Goal: Information Seeking & Learning: Learn about a topic

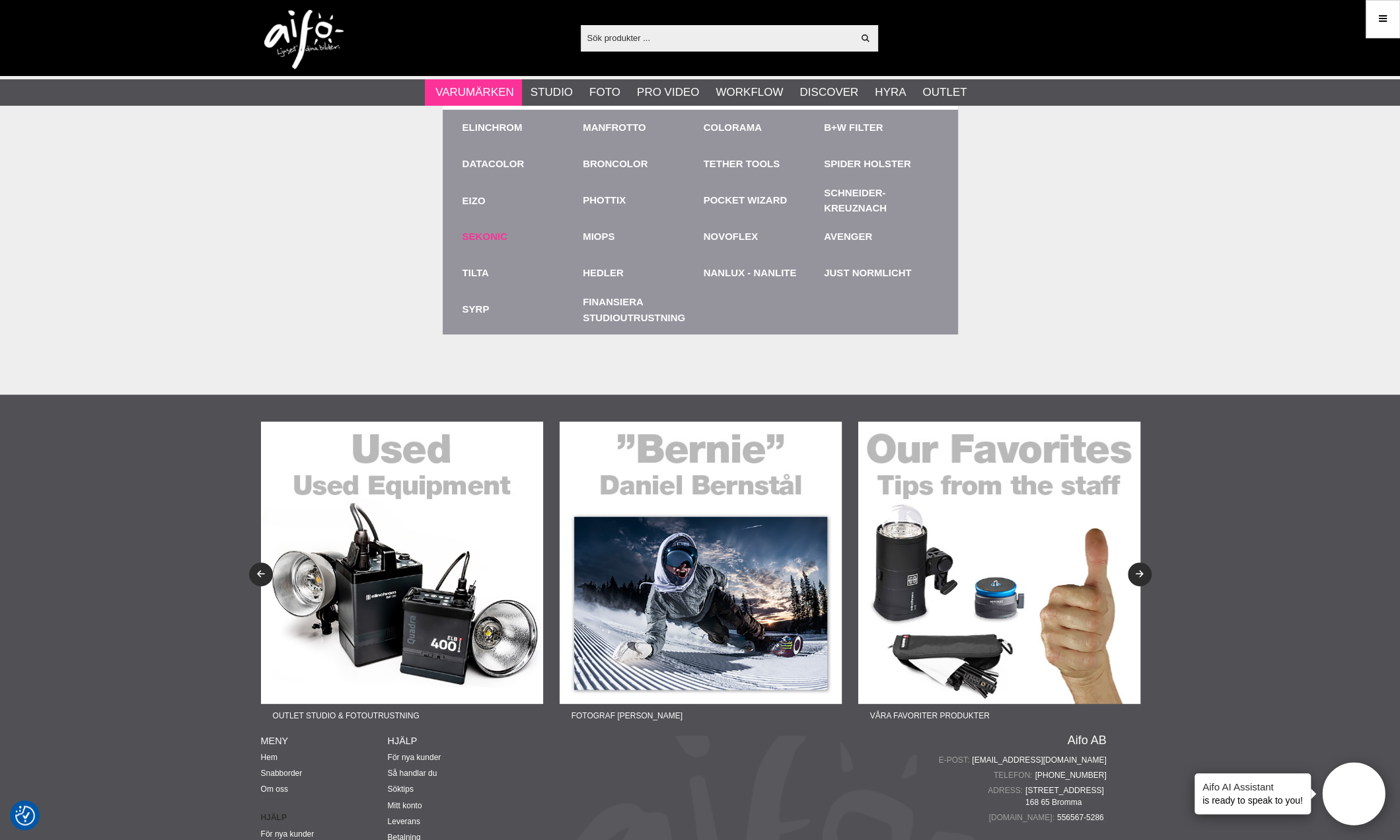
click at [502, 236] on link "Sekonic" at bounding box center [485, 237] width 45 height 16
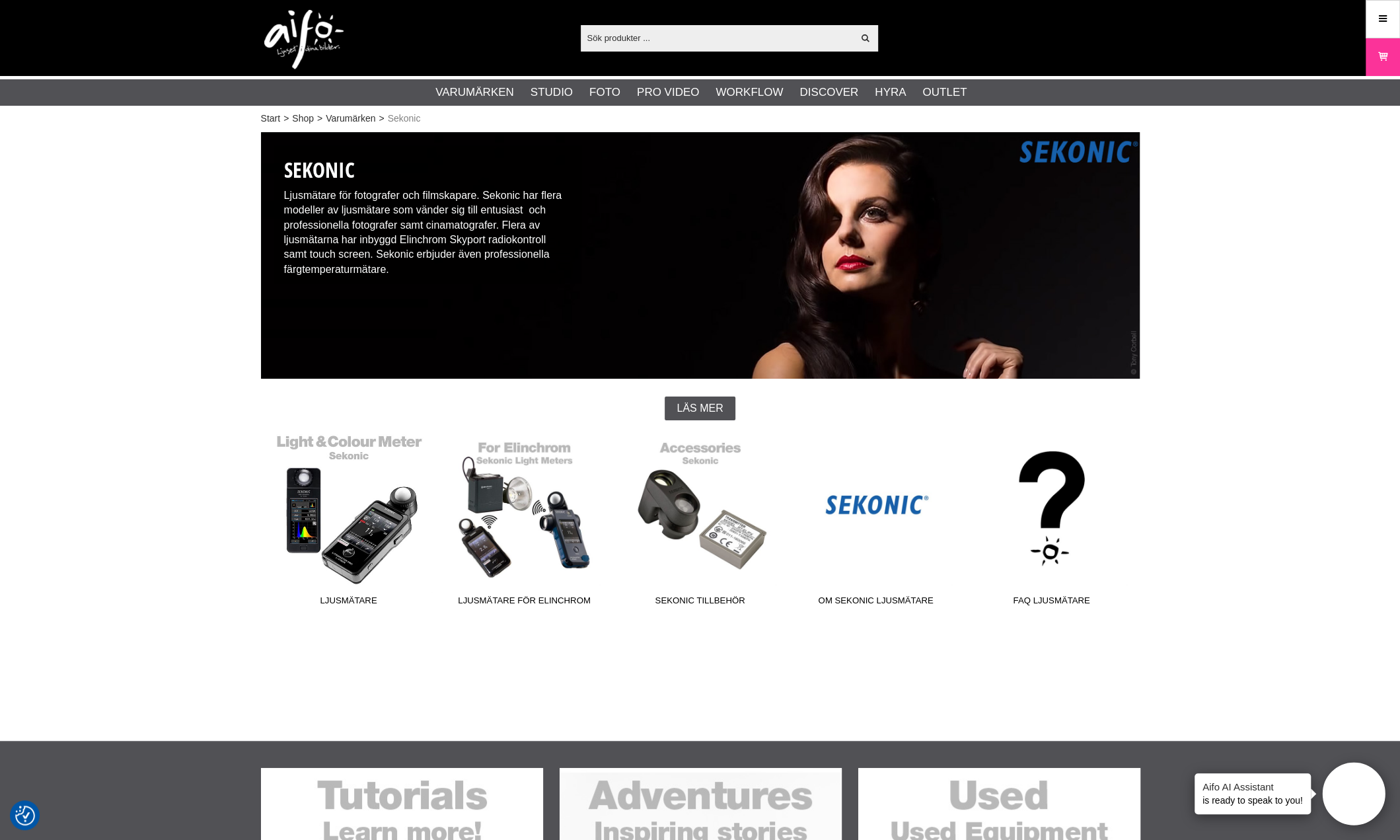
click at [366, 533] on link "Ljusmätare" at bounding box center [348, 523] width 176 height 178
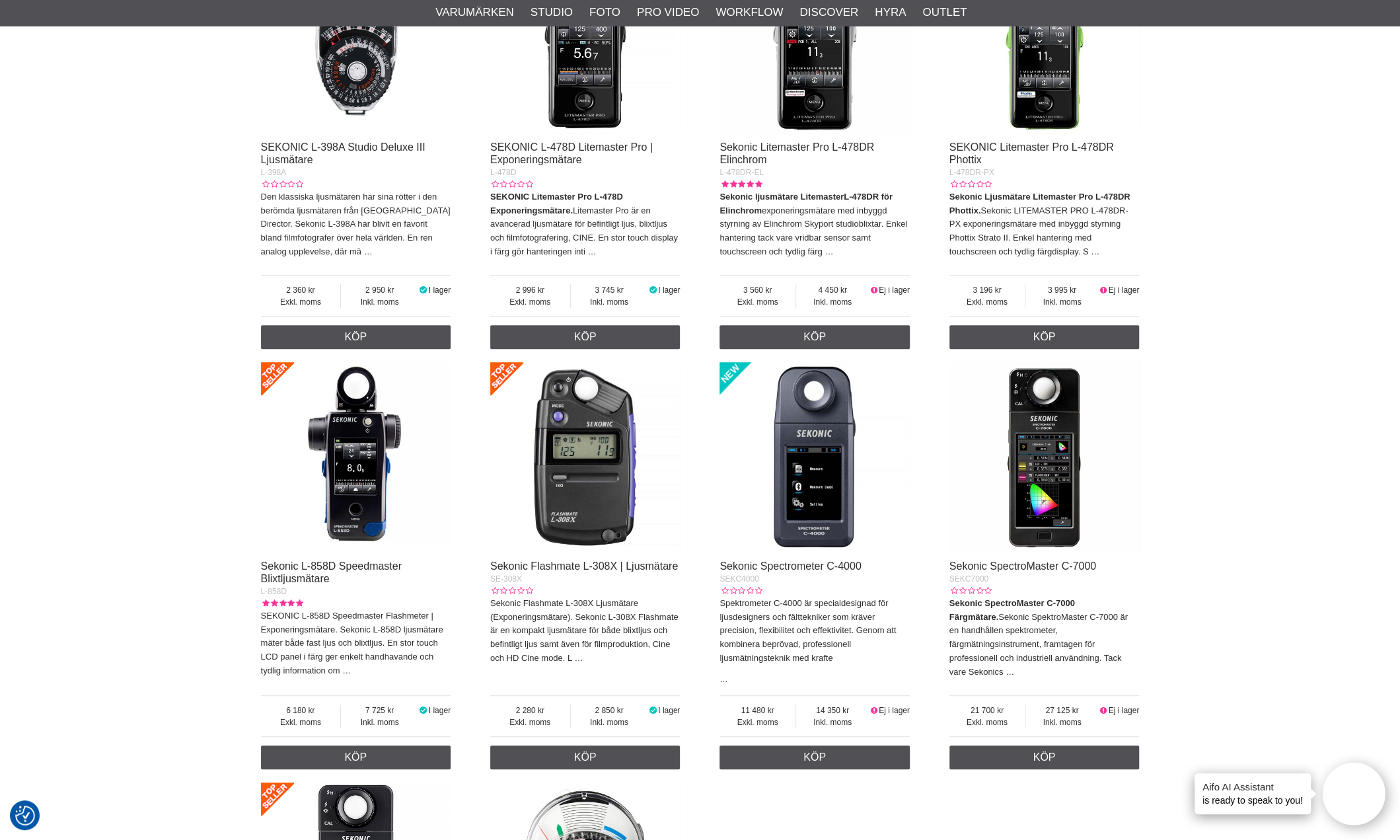
scroll to position [727, 0]
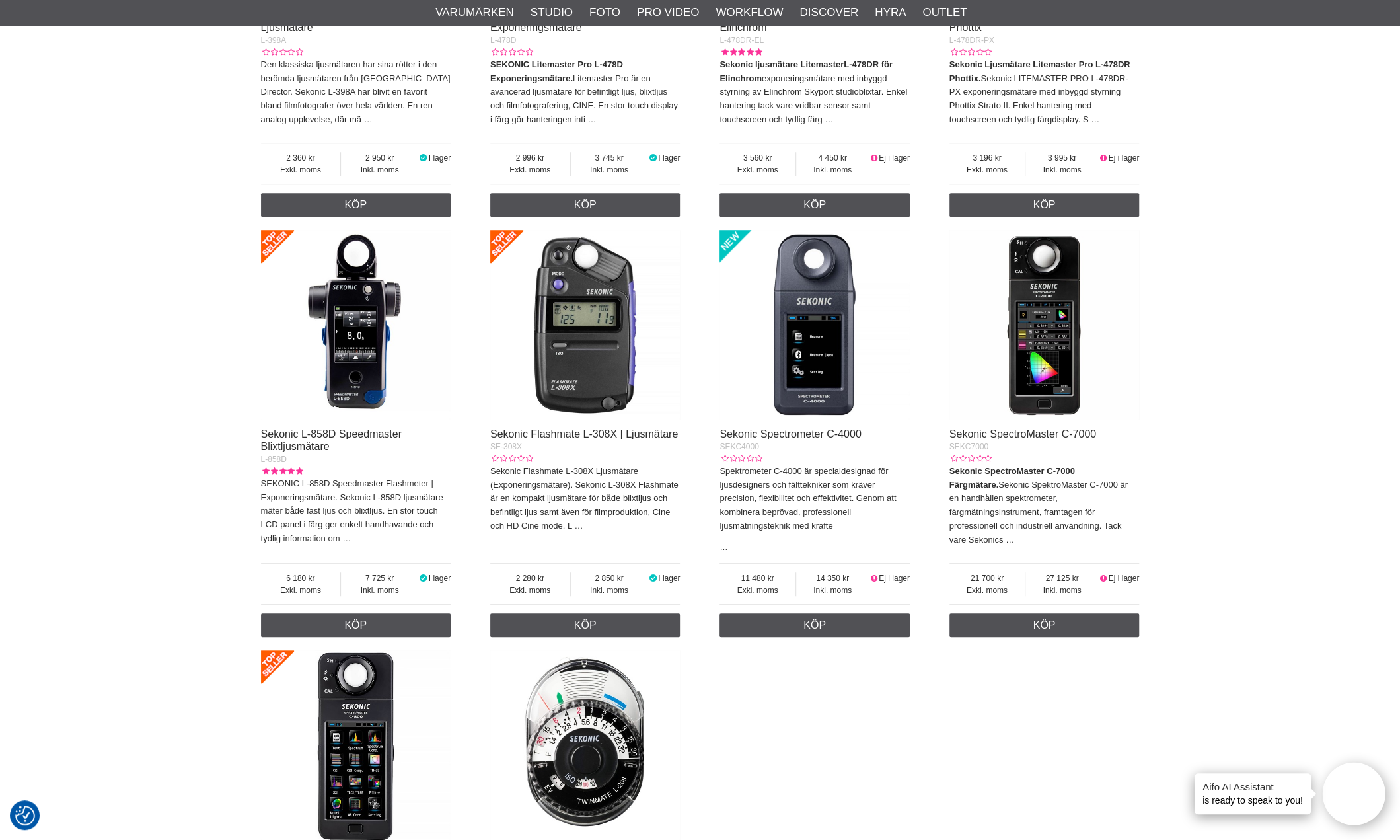
click at [1066, 409] on img at bounding box center [1045, 325] width 190 height 190
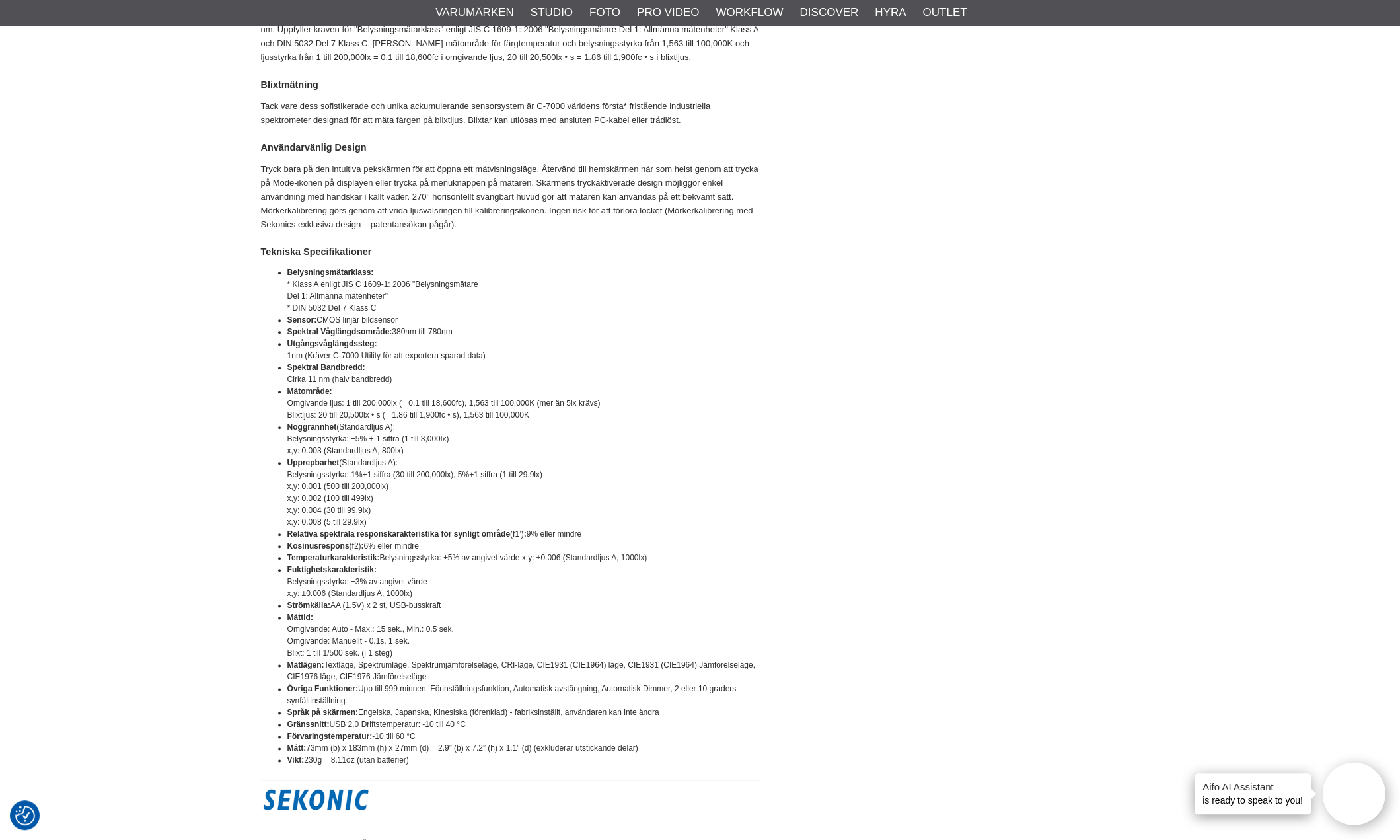
scroll to position [1057, 0]
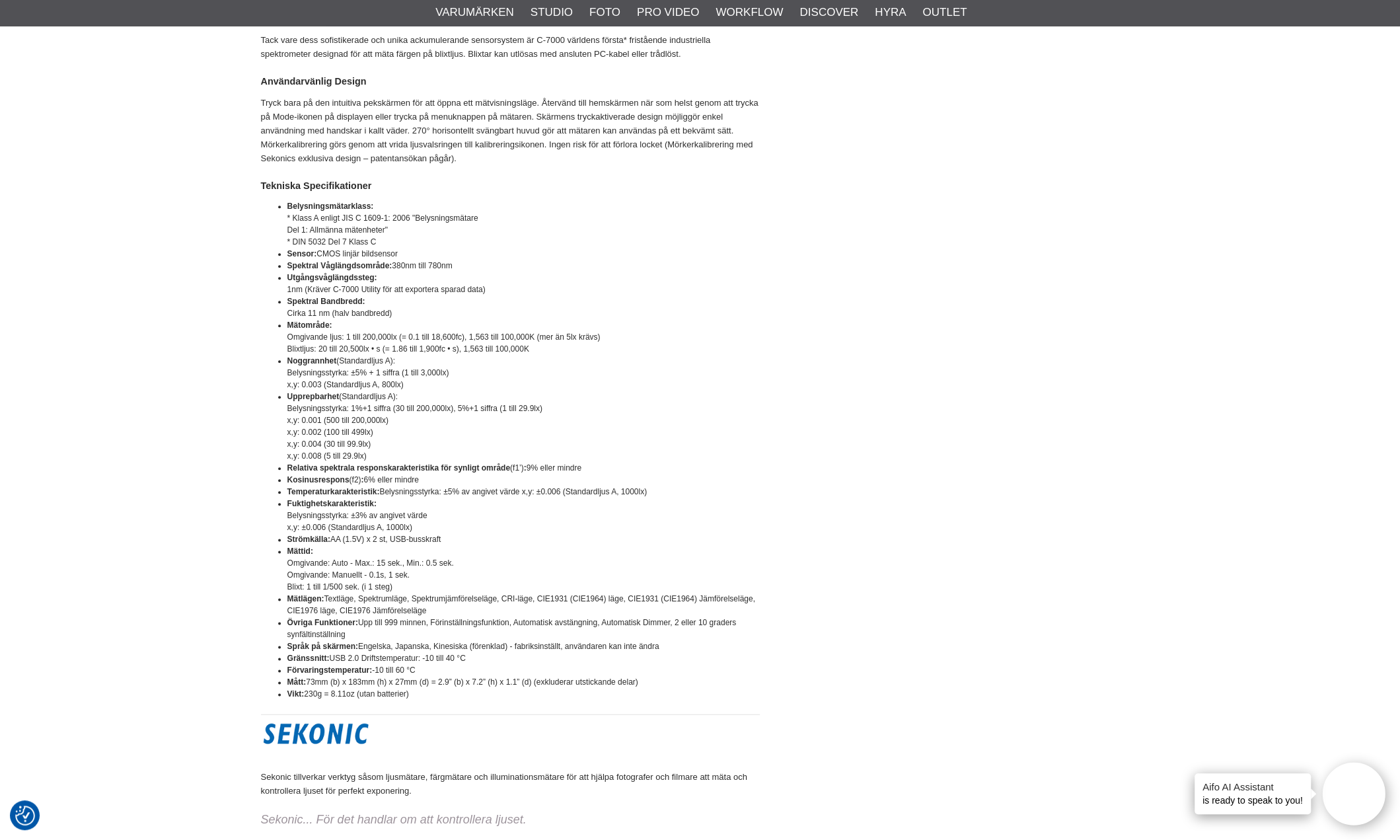
click at [658, 295] on li "Utgångsvåglängdssteg: 1nm (Kräver C-7000 Utility för att exportera sparad data)" at bounding box center [524, 283] width 473 height 24
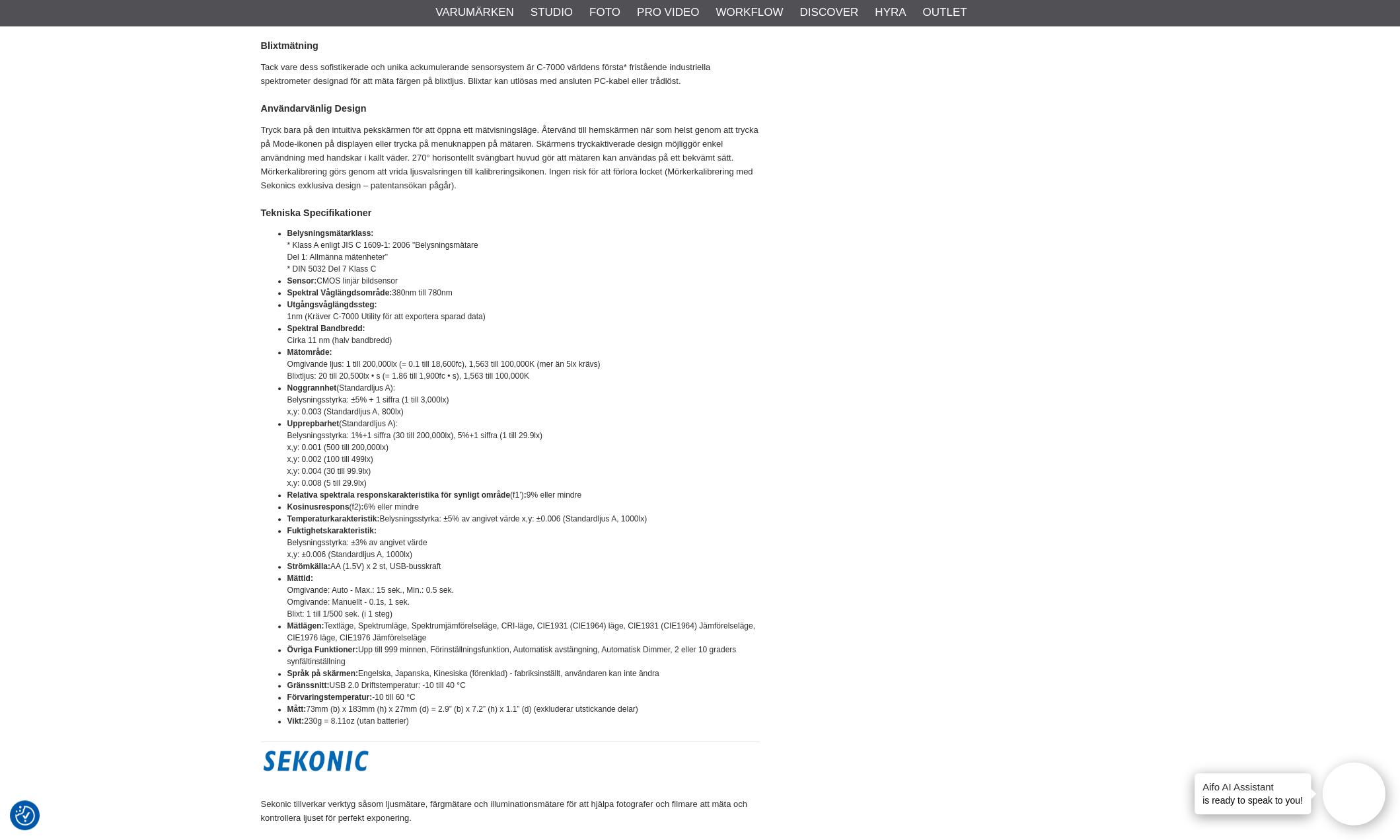
scroll to position [1189, 0]
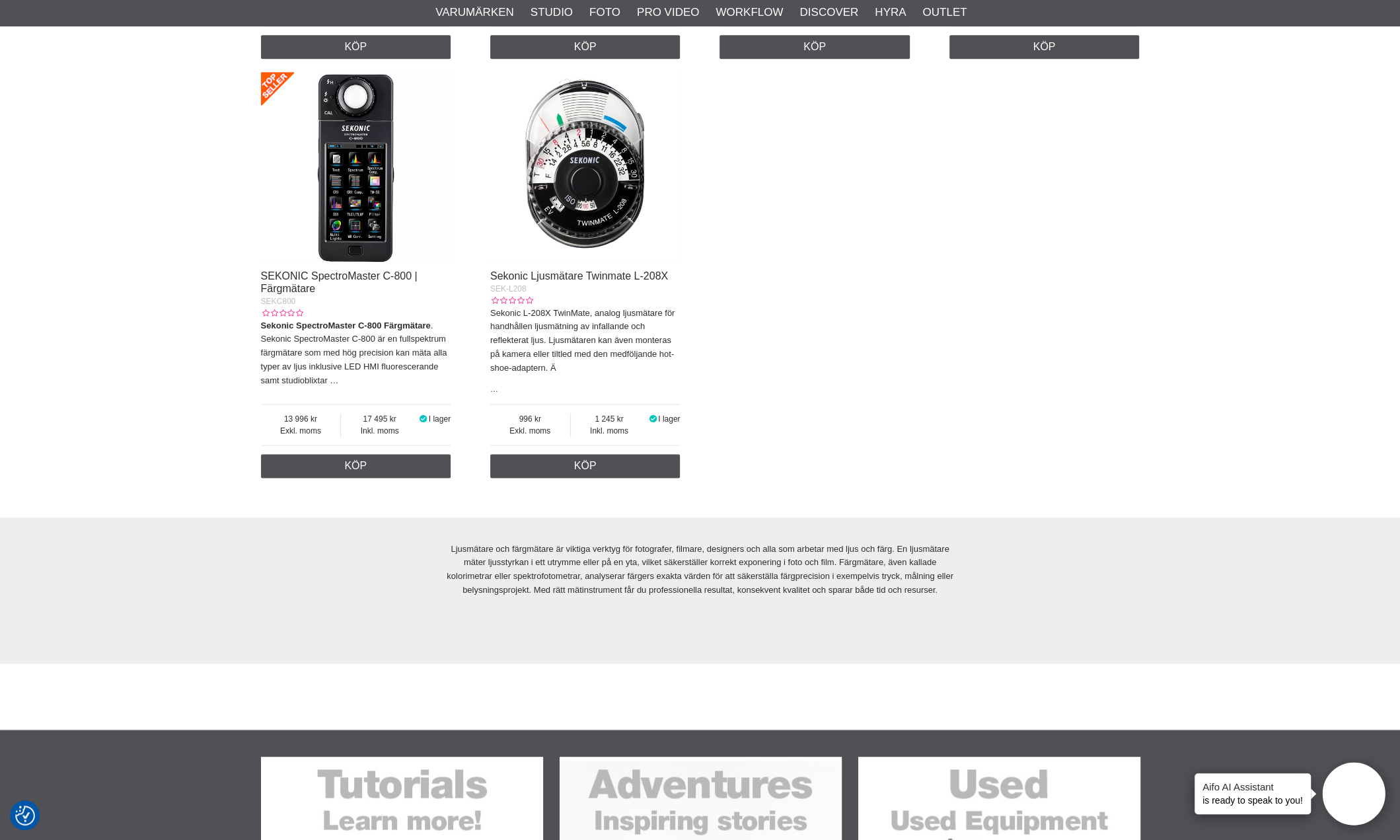
scroll to position [1200, 0]
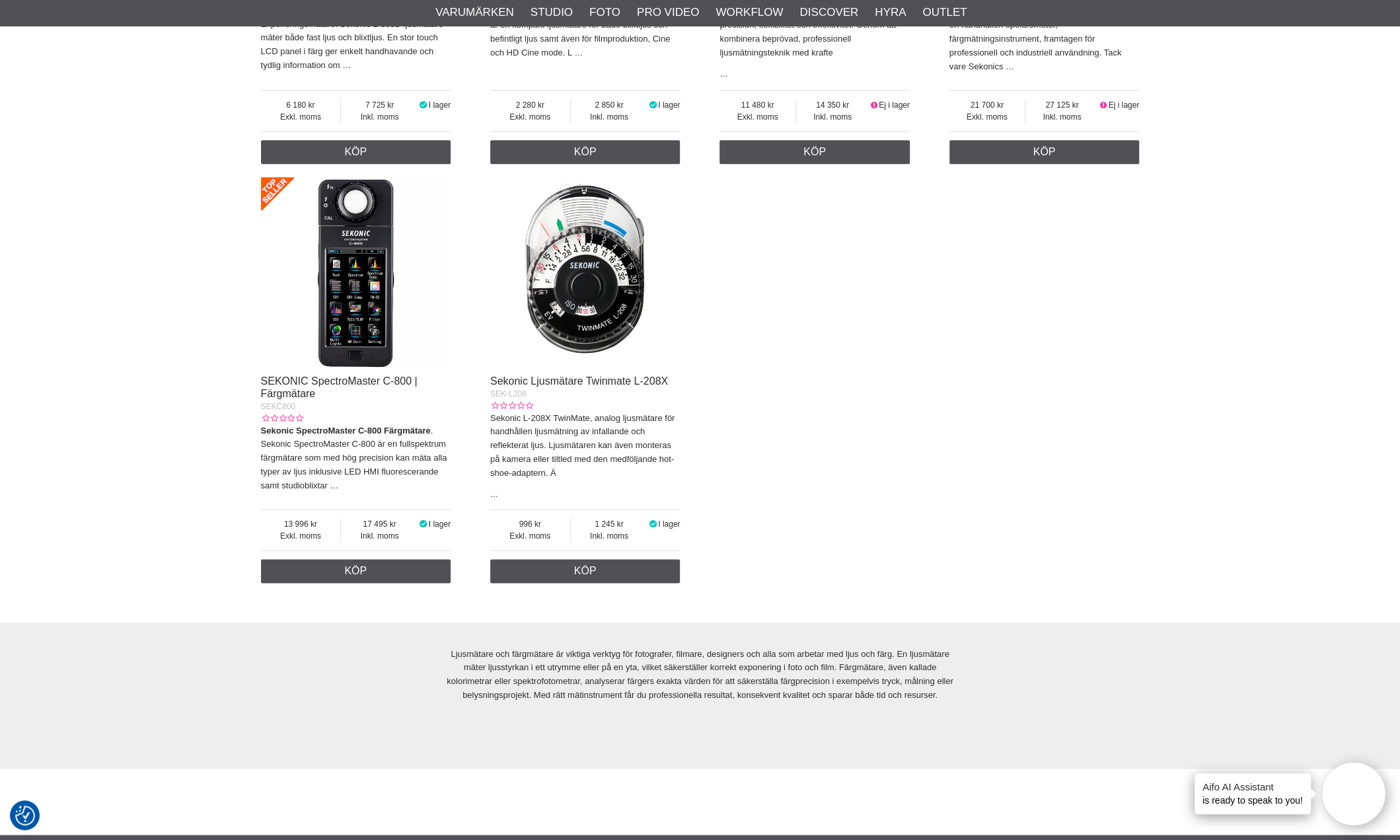
click at [377, 311] on img at bounding box center [356, 272] width 190 height 190
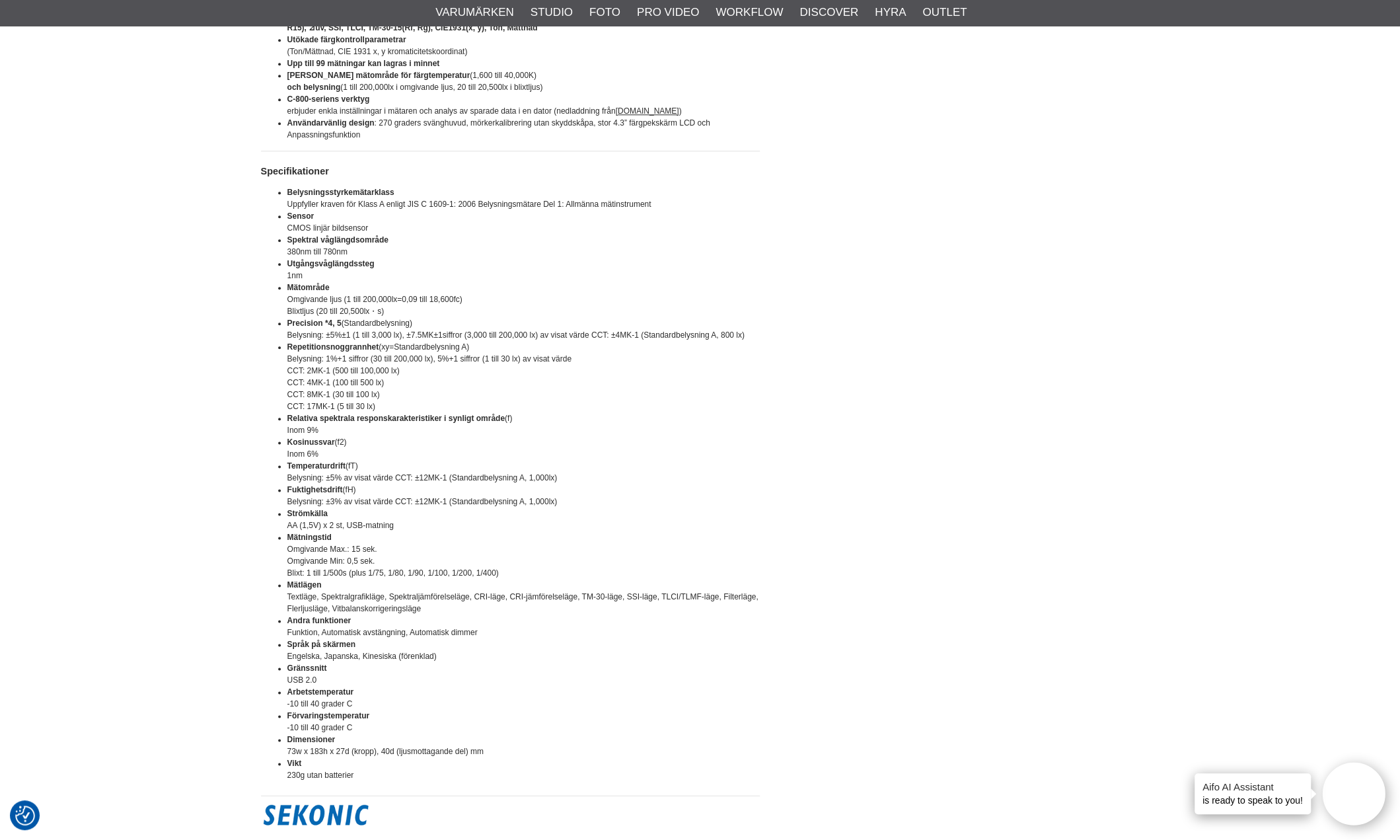
scroll to position [1189, 0]
